Goal: Task Accomplishment & Management: Manage account settings

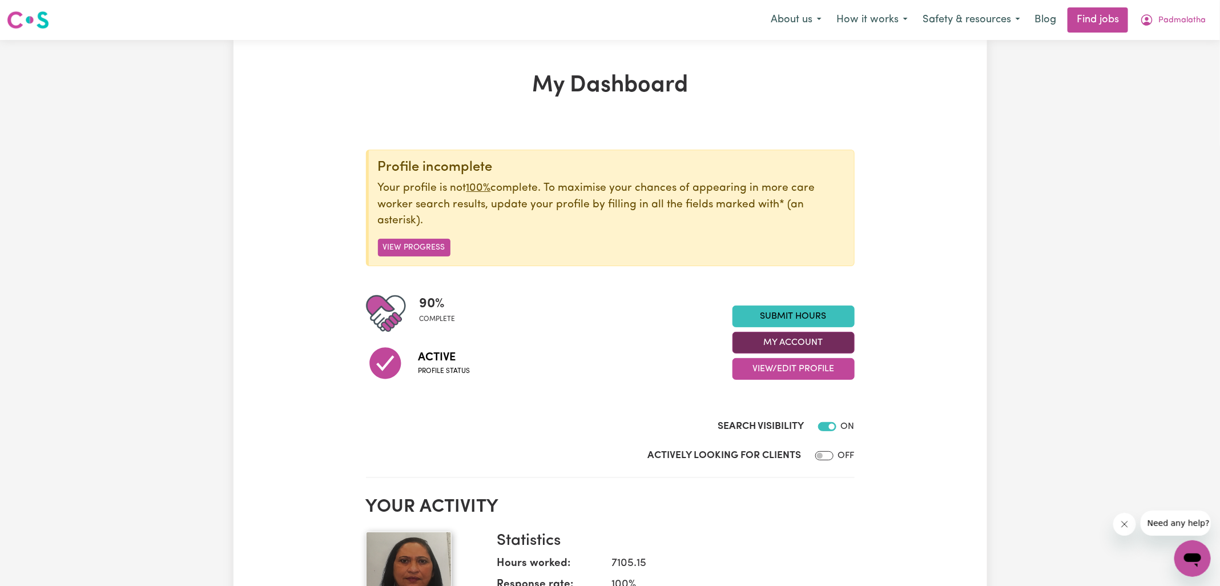
click at [797, 342] on button "My Account" at bounding box center [793, 343] width 122 height 22
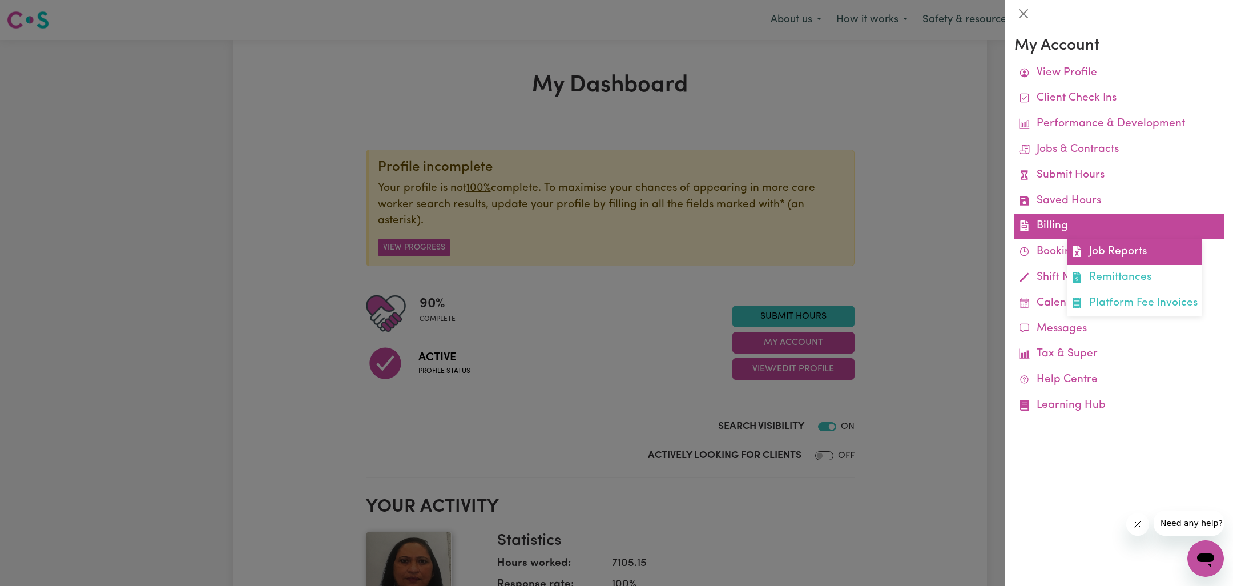
click at [1093, 248] on link "Job Reports" at bounding box center [1134, 252] width 135 height 26
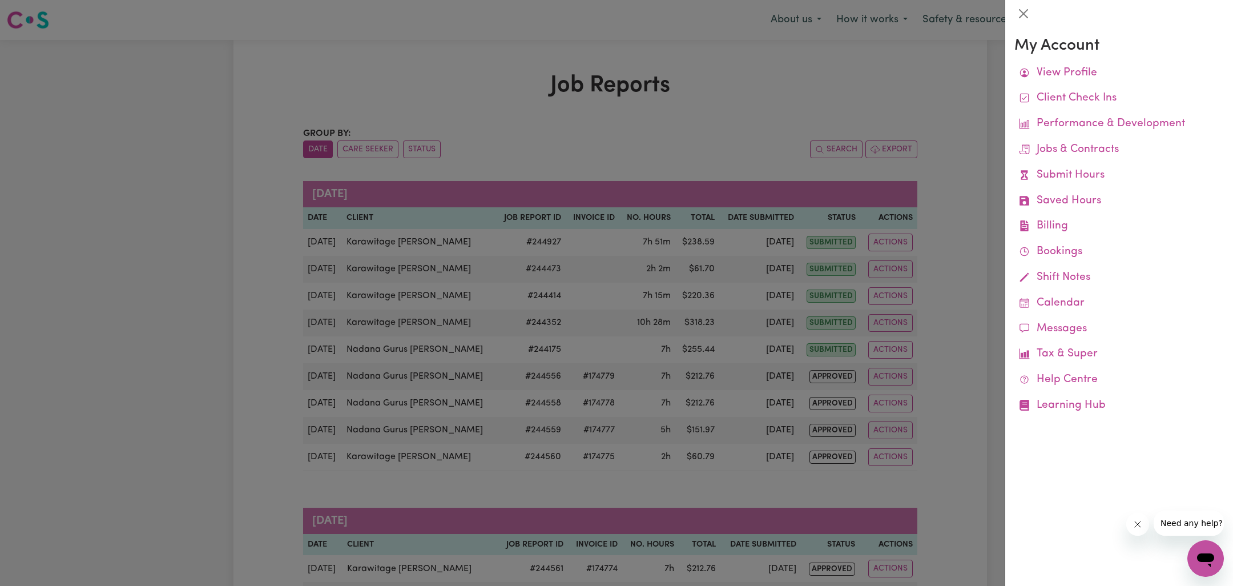
click at [840, 88] on div at bounding box center [616, 293] width 1233 height 586
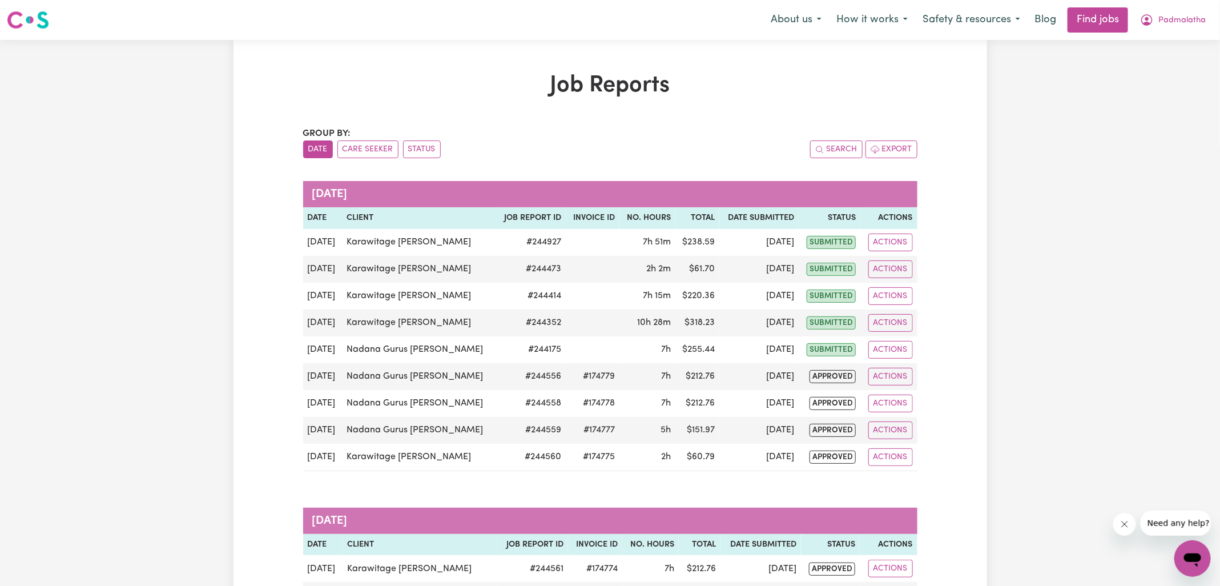
drag, startPoint x: 424, startPoint y: 151, endPoint x: 460, endPoint y: 149, distance: 36.0
click at [424, 151] on button "Status" at bounding box center [422, 149] width 38 height 18
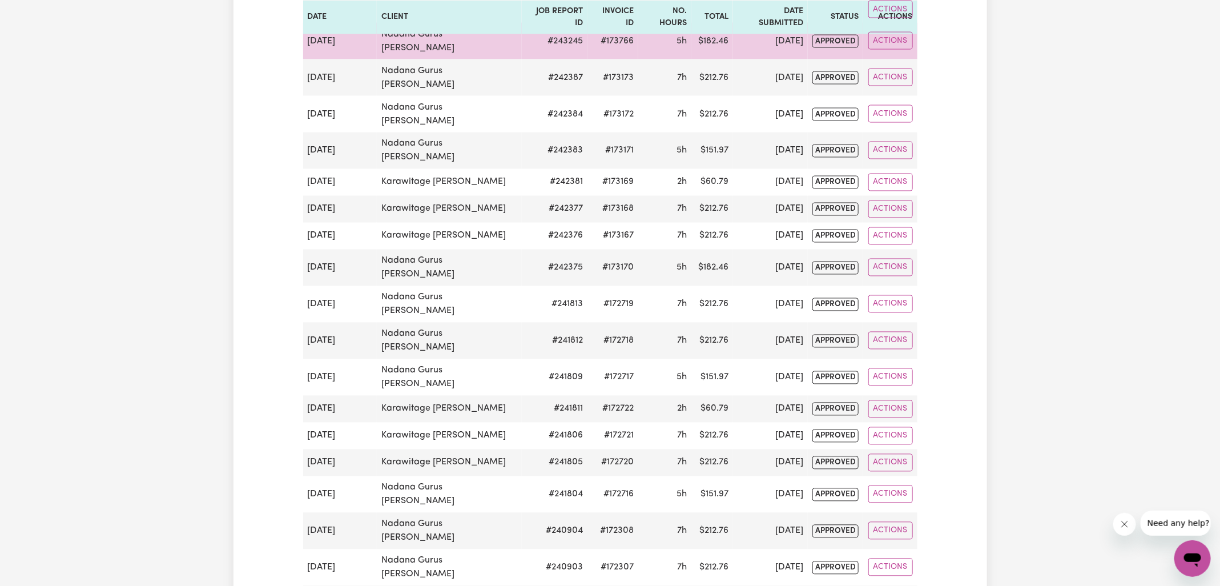
scroll to position [1135, 0]
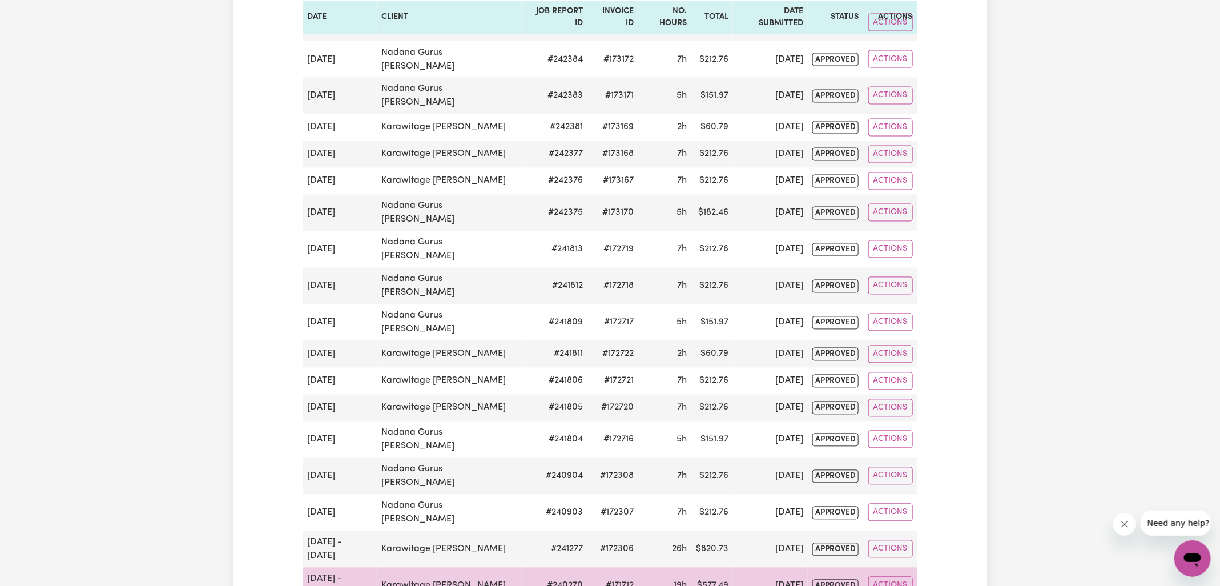
click at [611, 567] on td "#171712" at bounding box center [612, 585] width 51 height 37
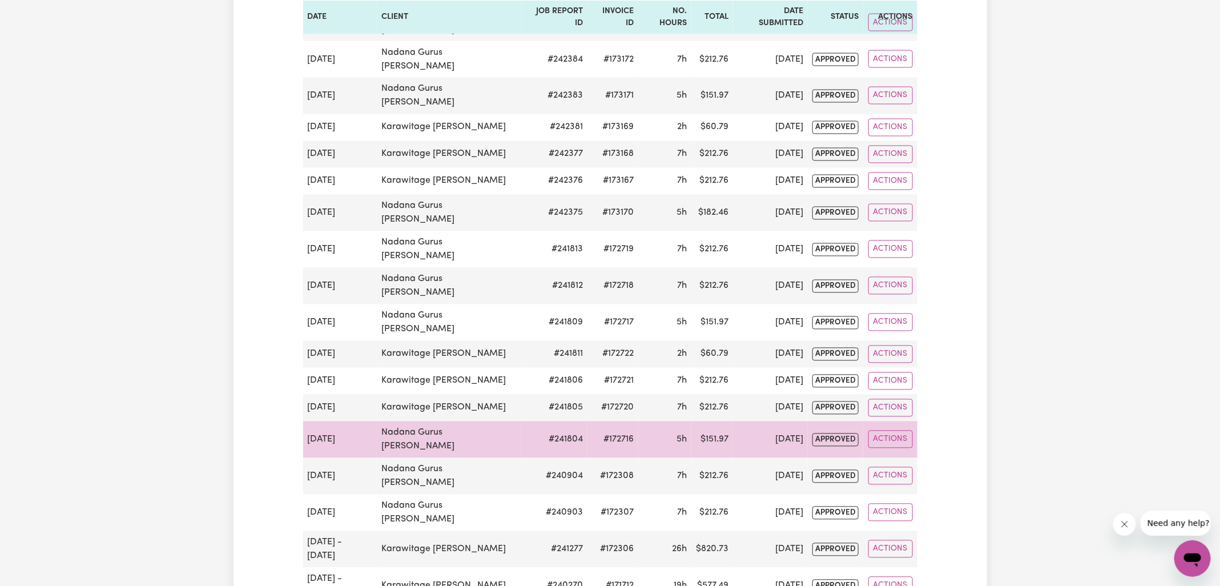
click at [625, 421] on td "#172716" at bounding box center [612, 439] width 51 height 37
copy td "172716"
click at [617, 421] on td "#172716" at bounding box center [612, 439] width 51 height 37
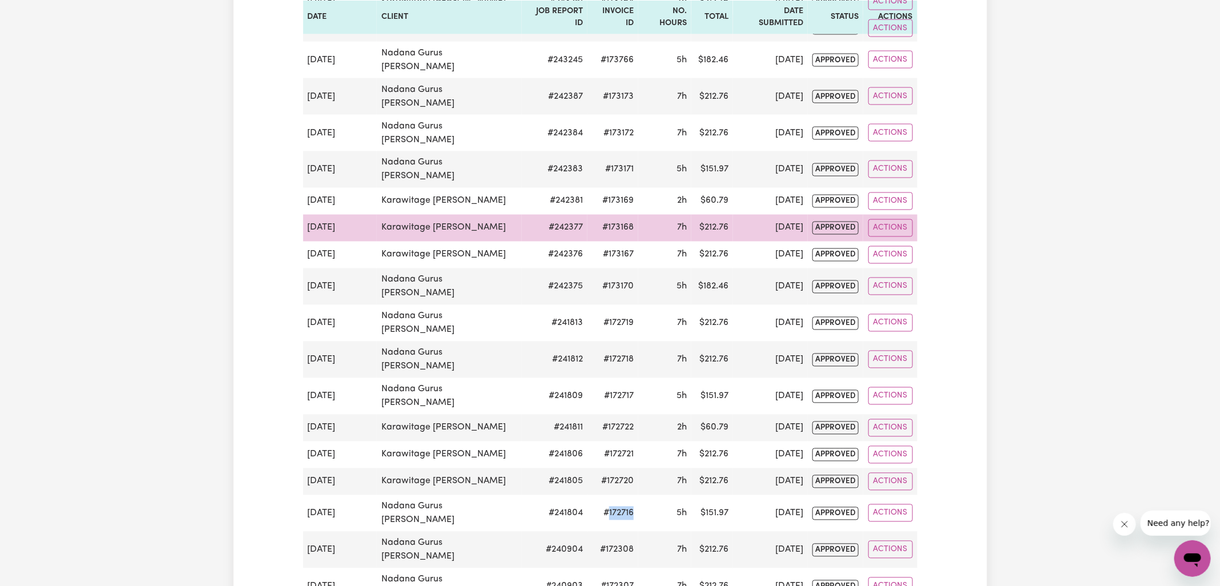
scroll to position [1056, 0]
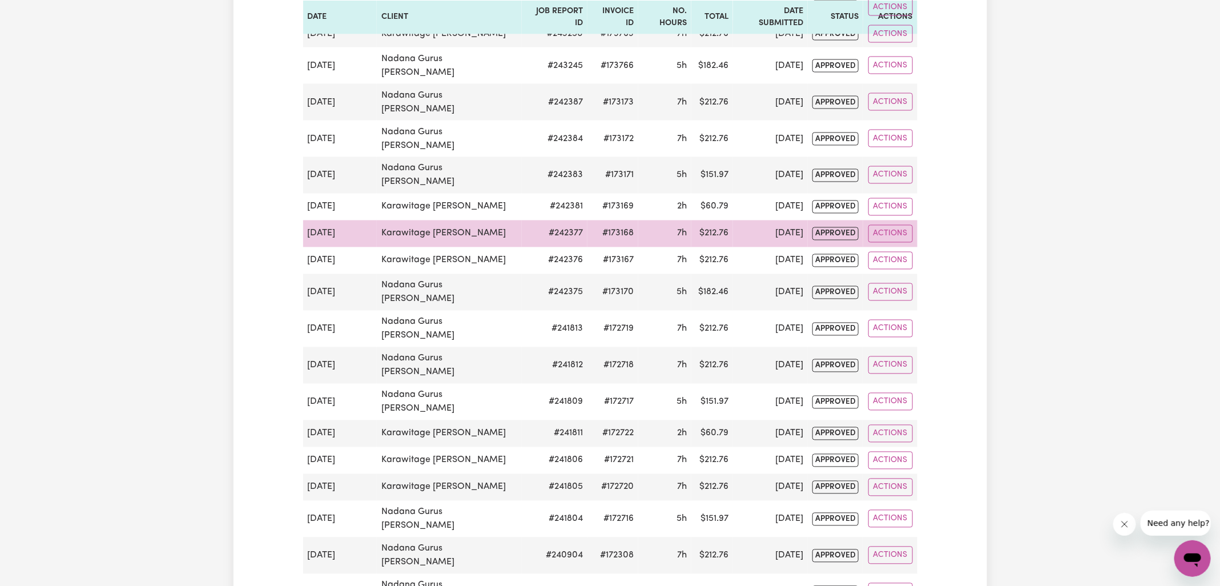
click at [627, 220] on td "#173168" at bounding box center [612, 233] width 51 height 27
copy td "173168"
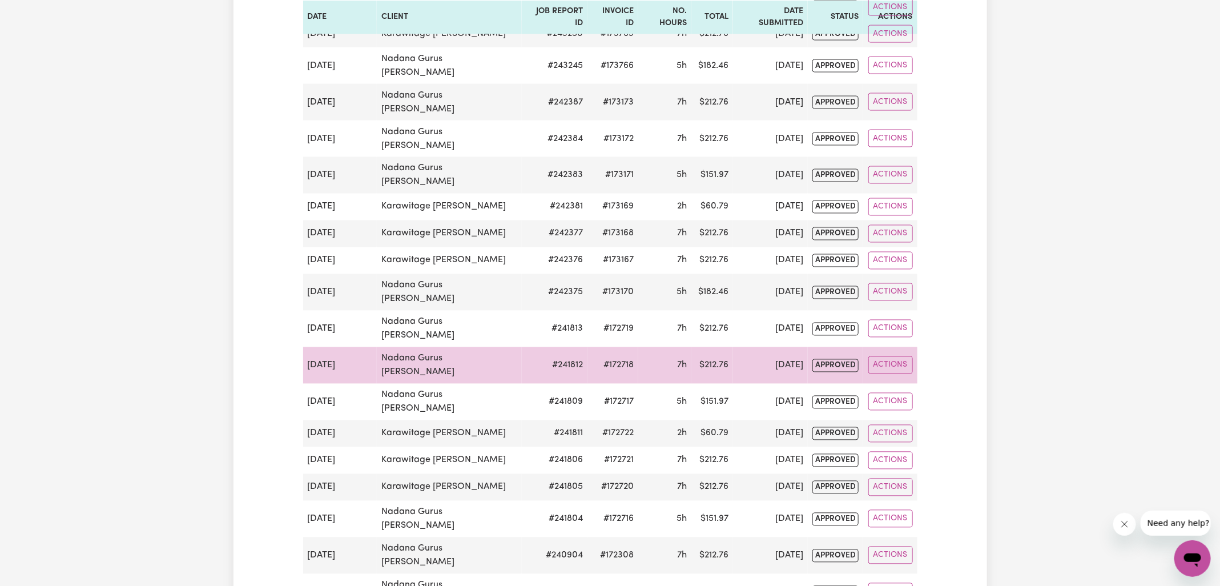
click at [605, 347] on td "#172718" at bounding box center [612, 365] width 51 height 37
copy td "172718"
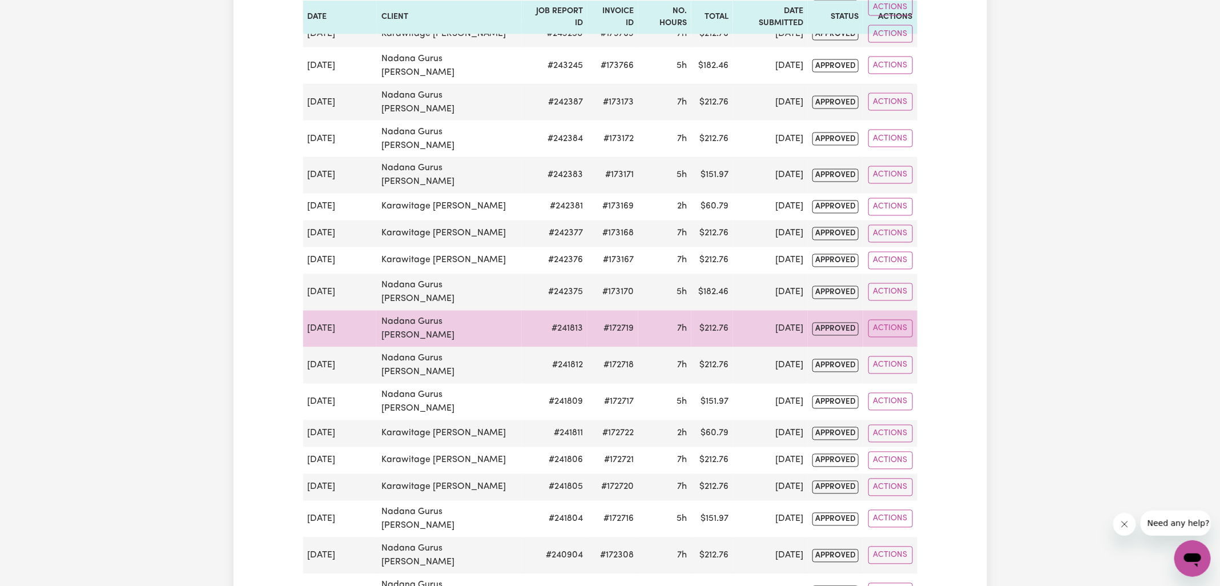
click at [627, 311] on td "#172719" at bounding box center [612, 329] width 51 height 37
copy td "172719"
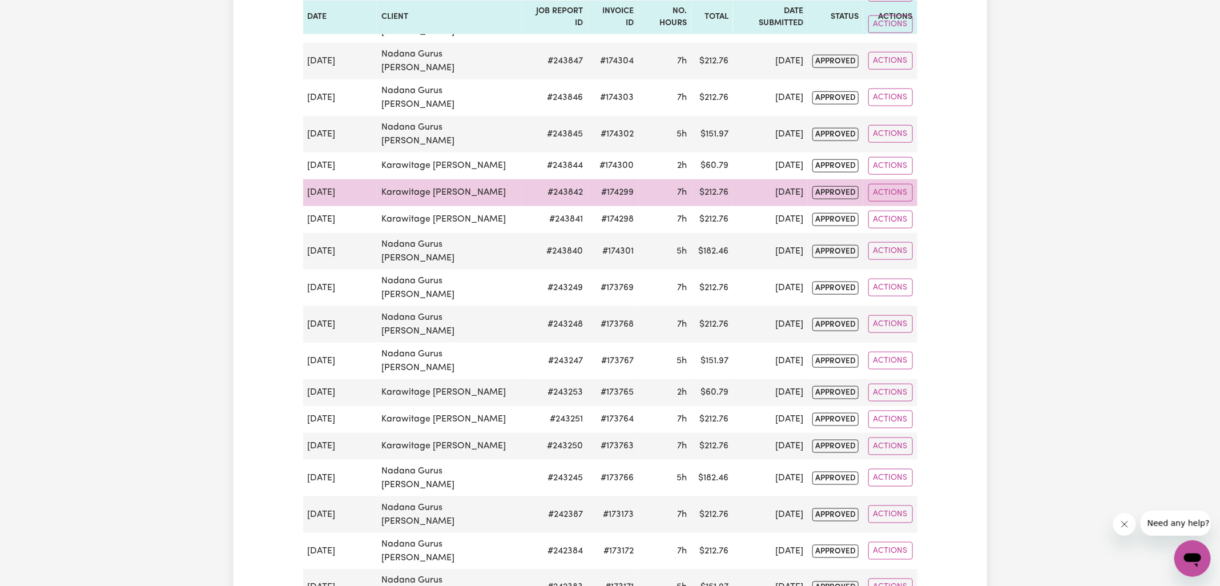
scroll to position [637, 0]
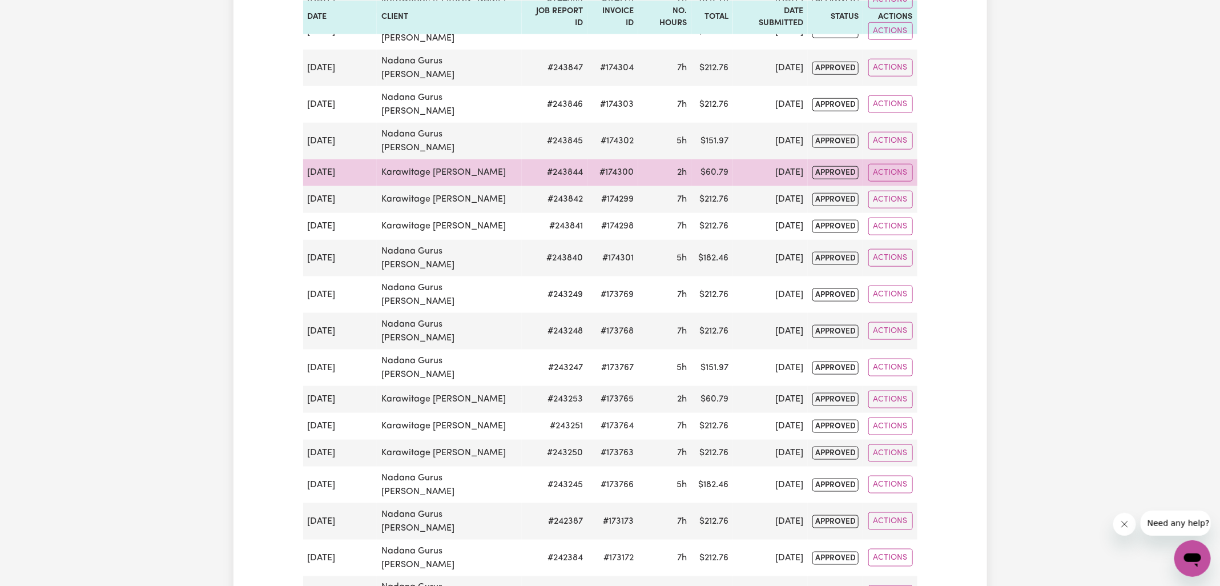
click at [614, 159] on td "#174300" at bounding box center [612, 172] width 51 height 27
copy td "174300"
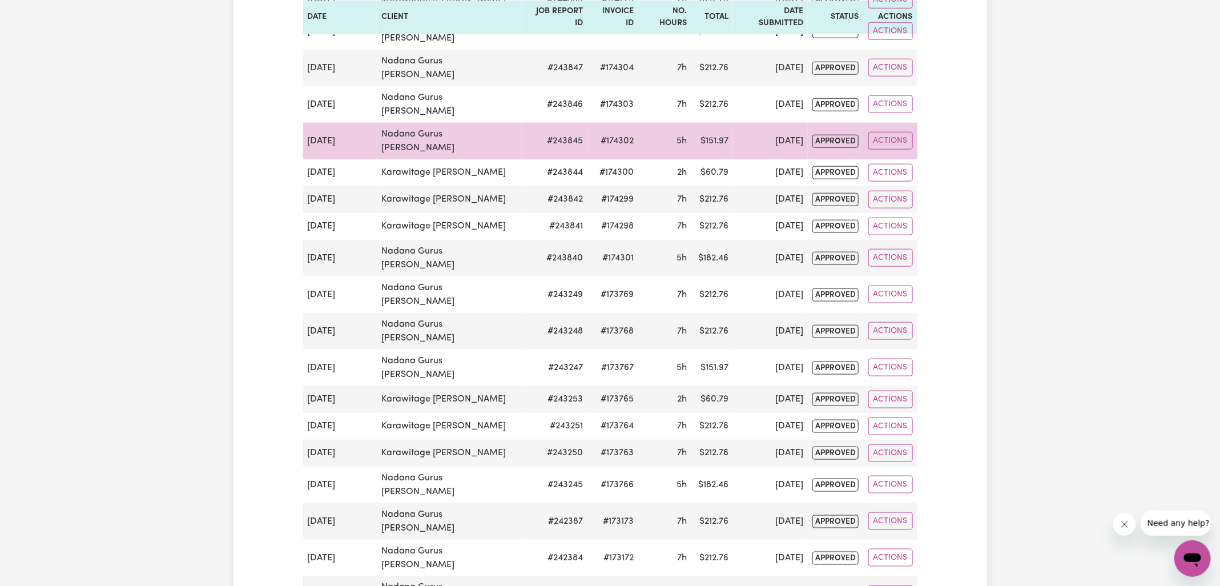
click at [612, 123] on td "#174302" at bounding box center [612, 141] width 51 height 37
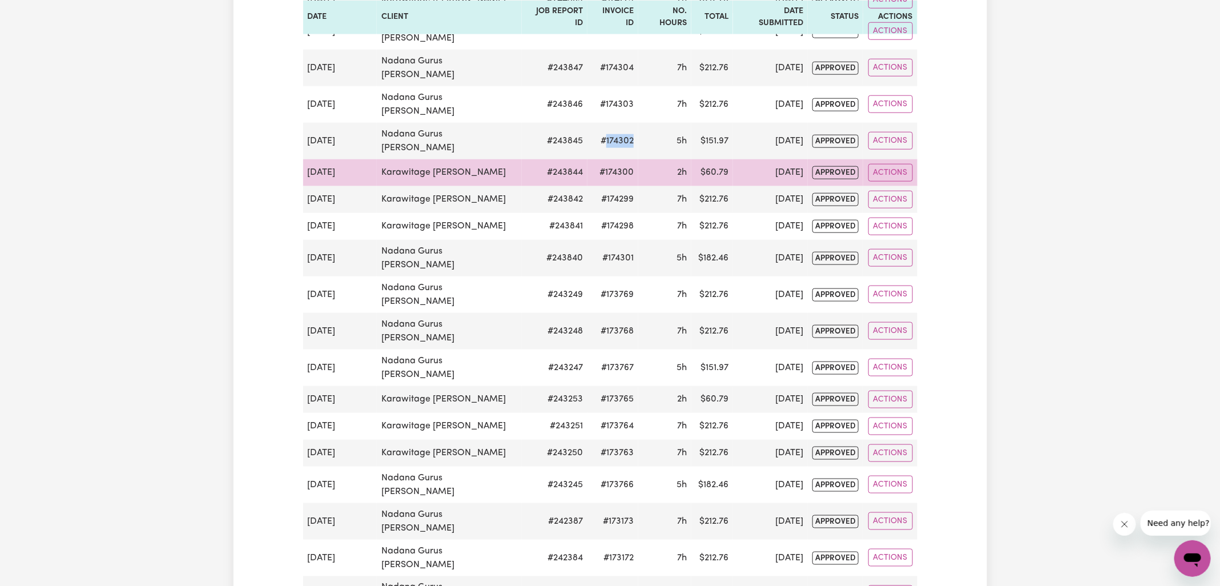
copy td "174302"
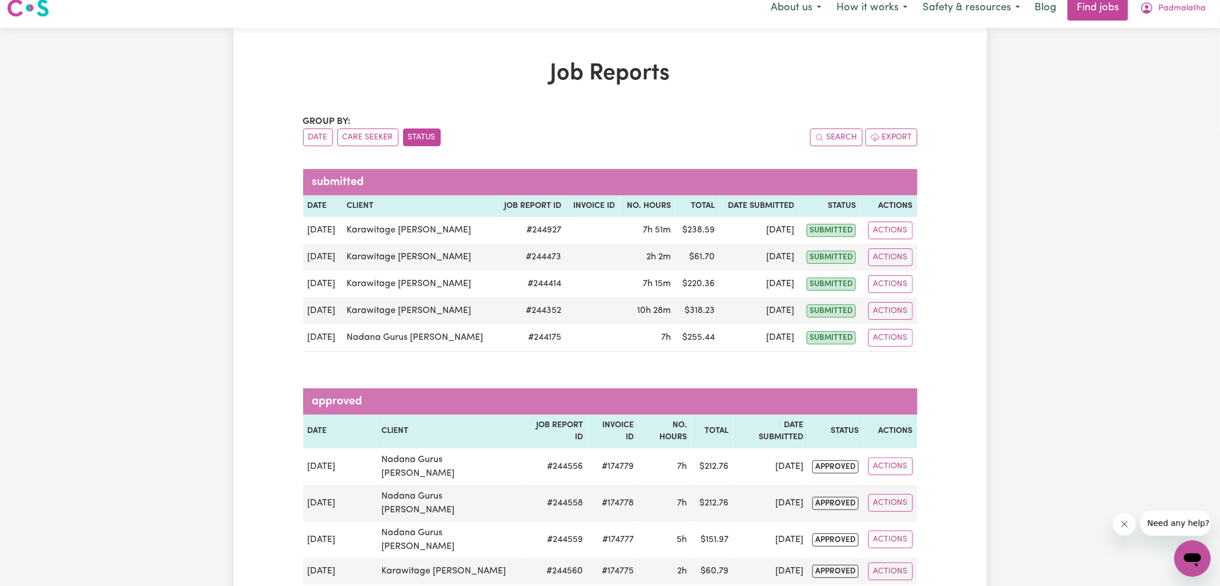
scroll to position [0, 0]
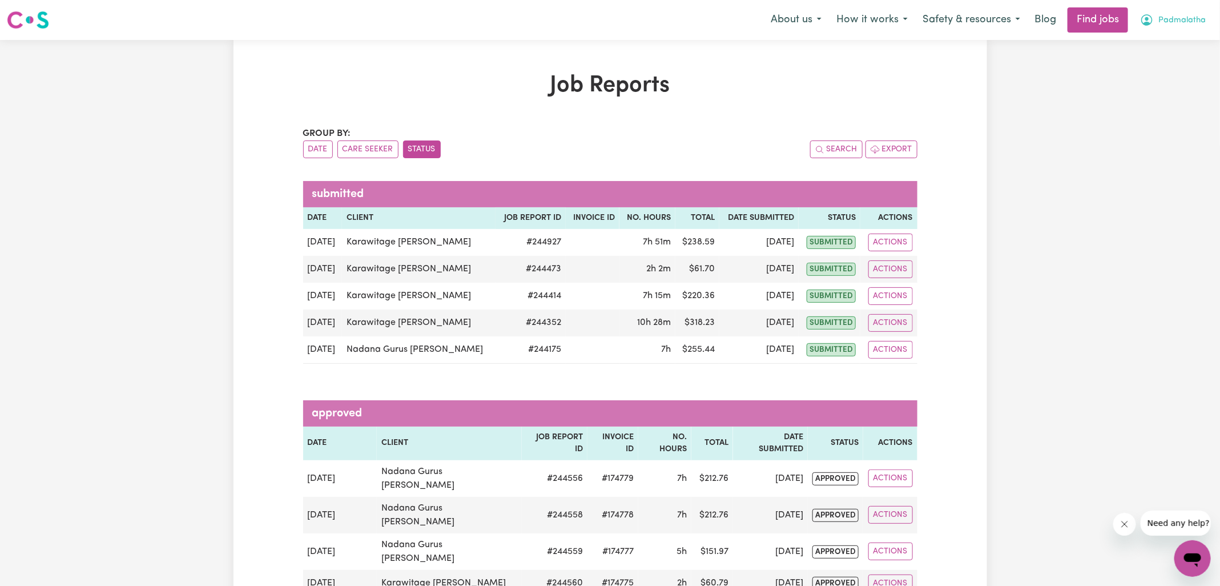
click at [1163, 23] on span "Padmalatha" at bounding box center [1181, 20] width 47 height 13
click at [1163, 79] on link "Logout" at bounding box center [1167, 87] width 90 height 22
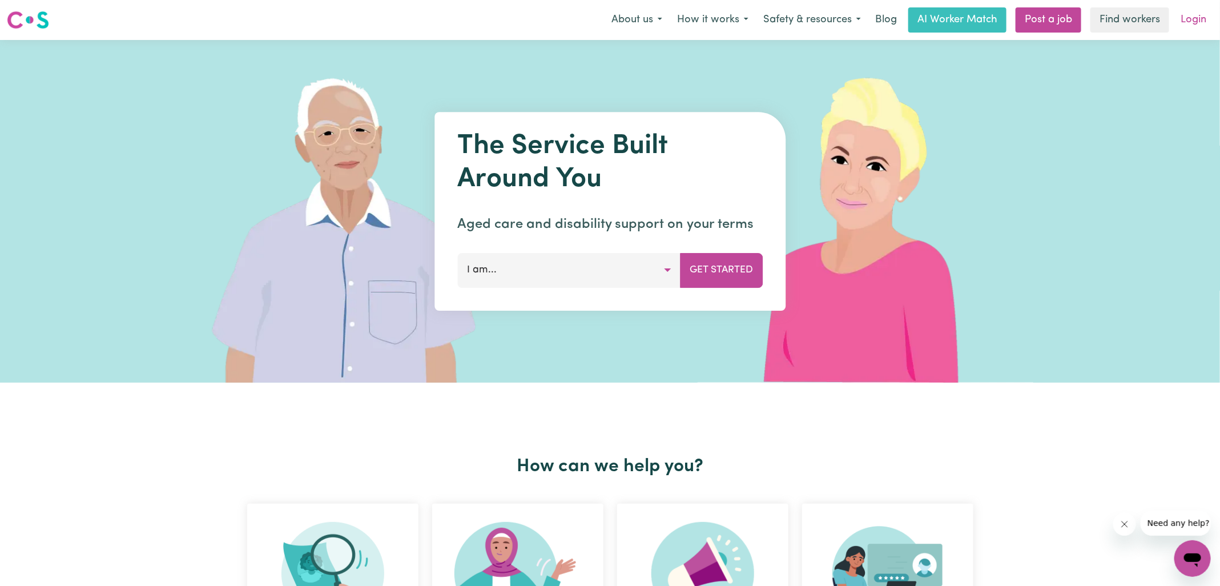
click at [1196, 13] on link "Login" at bounding box center [1193, 19] width 39 height 25
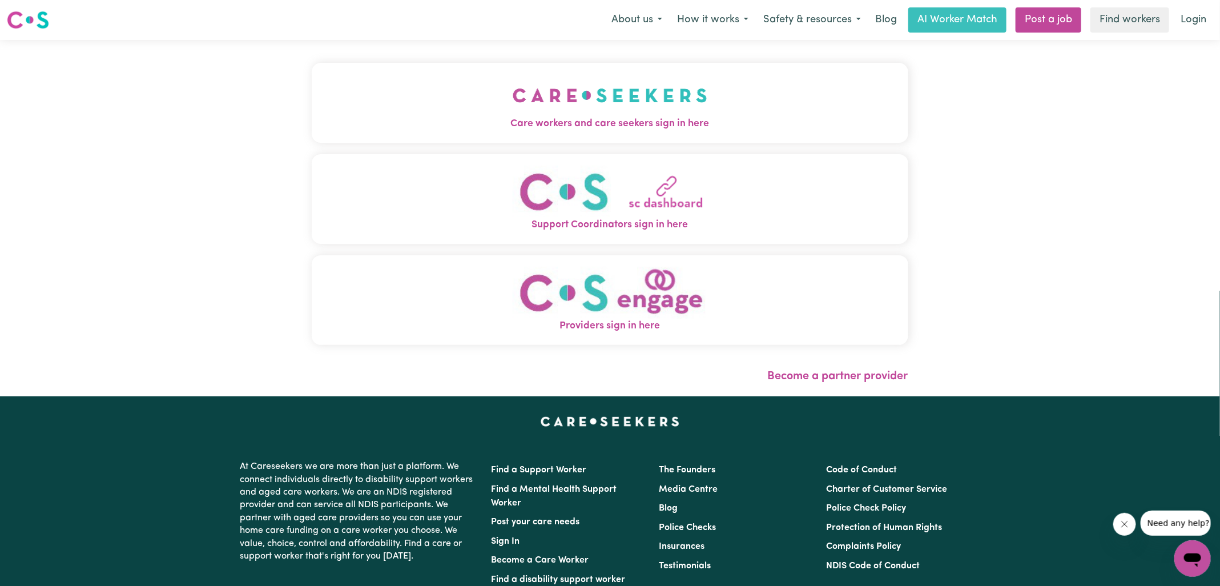
click at [514, 97] on img "Care workers and care seekers sign in here" at bounding box center [610, 95] width 195 height 42
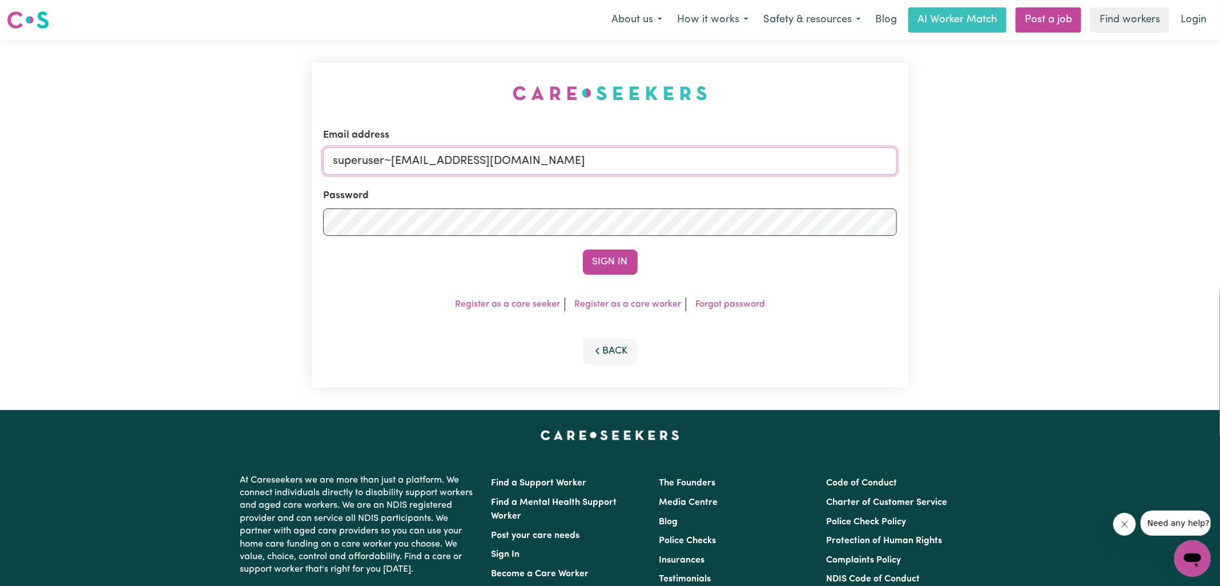
drag, startPoint x: 389, startPoint y: 158, endPoint x: 877, endPoint y: 188, distance: 489.0
click at [877, 188] on form "Email address superuser~[EMAIL_ADDRESS][DOMAIN_NAME] Password Sign In" at bounding box center [610, 201] width 574 height 147
type input "superuser~[EMAIL_ADDRESS][DOMAIN_NAME]"
click at [583, 249] on button "Sign In" at bounding box center [610, 261] width 55 height 25
